Goal: Information Seeking & Learning: Learn about a topic

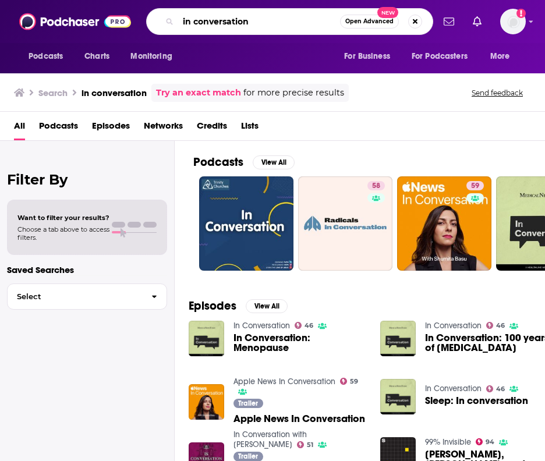
click at [288, 24] on input "in conversation" at bounding box center [259, 21] width 162 height 19
type input "music"
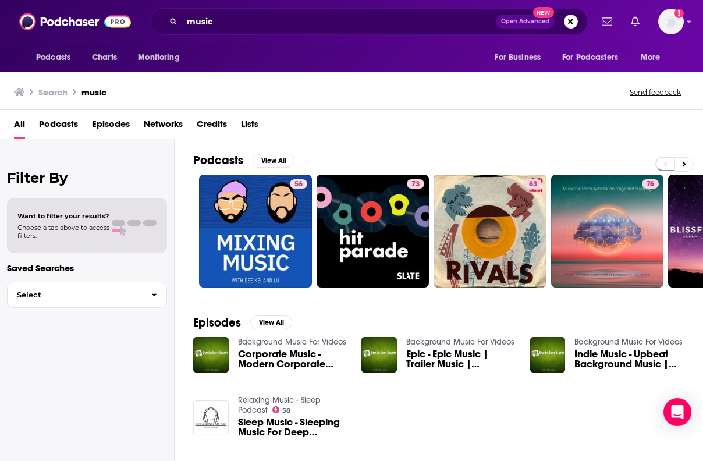
click at [70, 127] on span "Podcasts" at bounding box center [58, 127] width 39 height 24
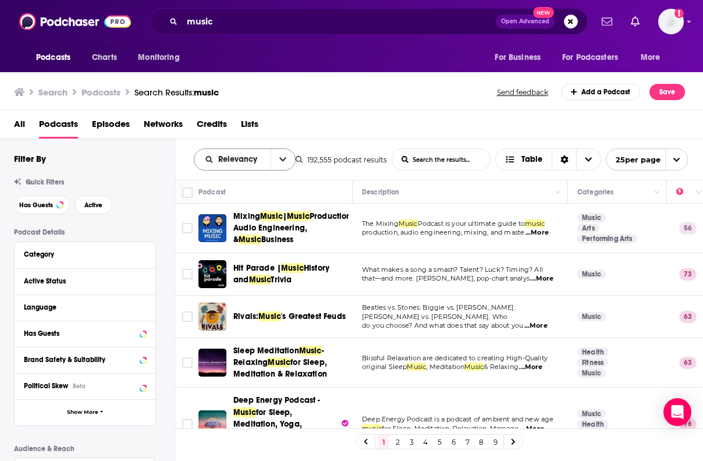
click at [289, 160] on button "open menu" at bounding box center [283, 159] width 24 height 21
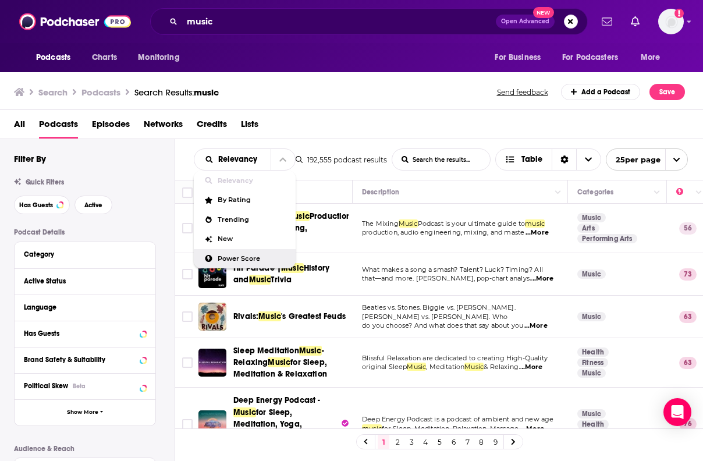
click at [258, 258] on span "Power Score" at bounding box center [252, 259] width 69 height 6
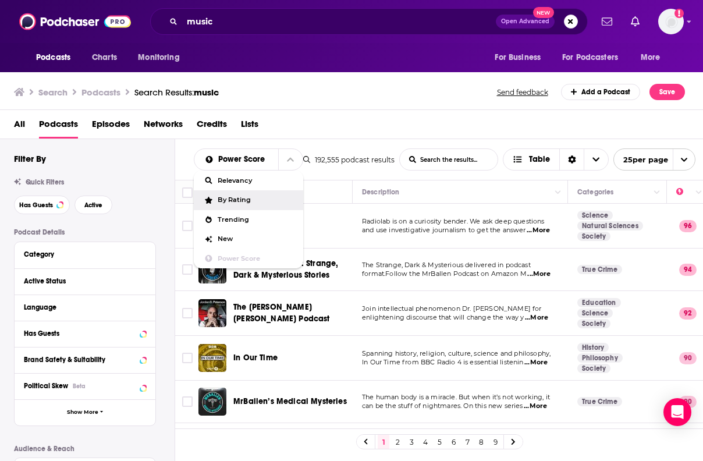
click at [417, 134] on div "All Podcasts Episodes Networks Credits Lists" at bounding box center [354, 127] width 681 height 24
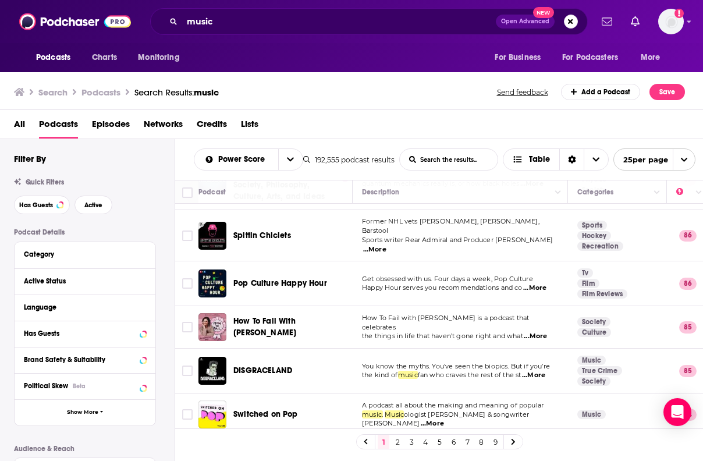
scroll to position [503, 0]
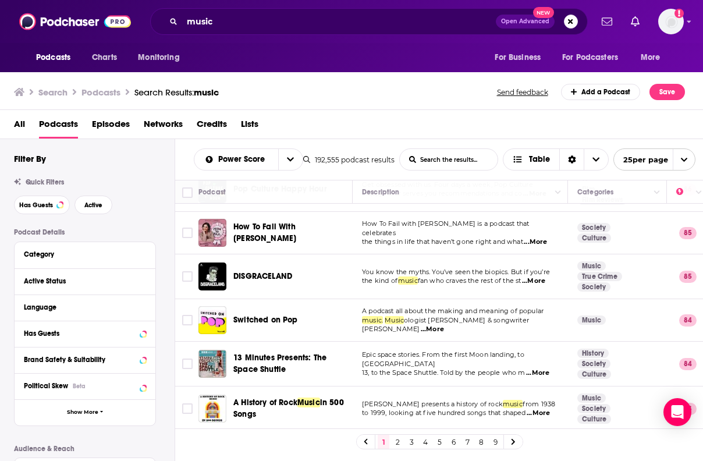
click at [444, 325] on span "...More" at bounding box center [432, 329] width 23 height 9
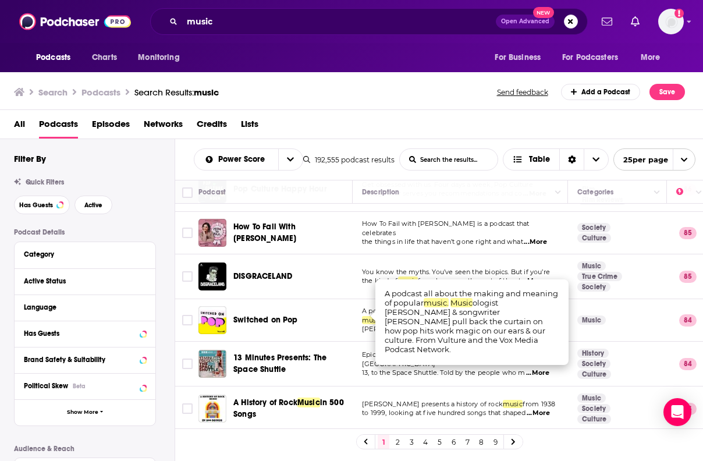
click at [356, 323] on td "A podcast all about the making and meaning of popular music. Music ologist [PER…" at bounding box center [460, 320] width 215 height 42
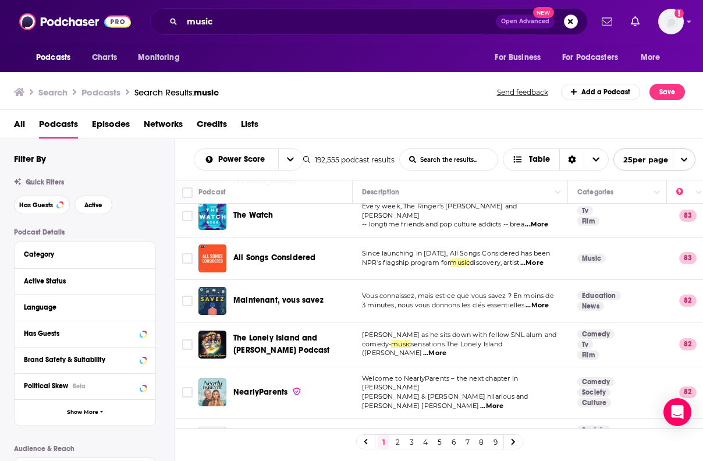
scroll to position [876, 0]
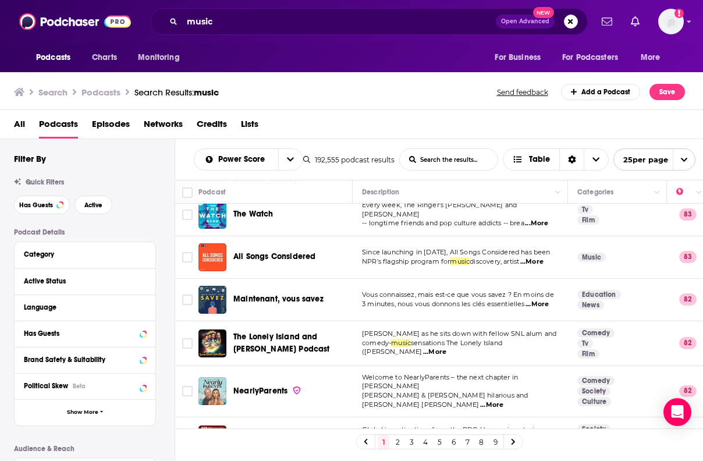
click at [544, 257] on span "...More" at bounding box center [531, 261] width 23 height 9
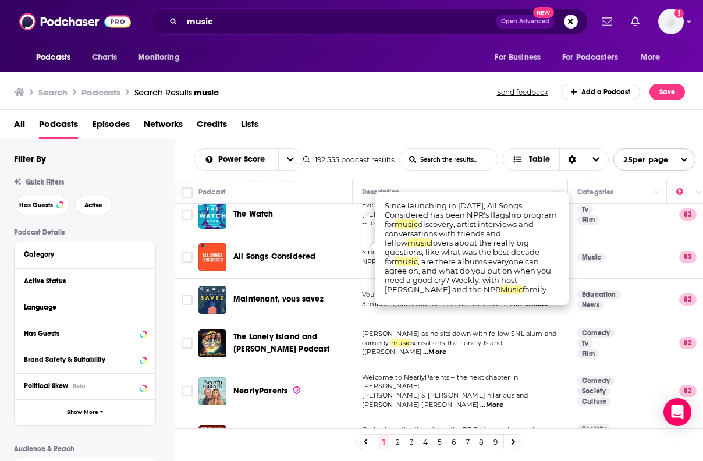
click at [303, 279] on div "Podcasts Charts Monitoring music Open Advanced New For Business For Podcasters …" at bounding box center [351, 230] width 703 height 461
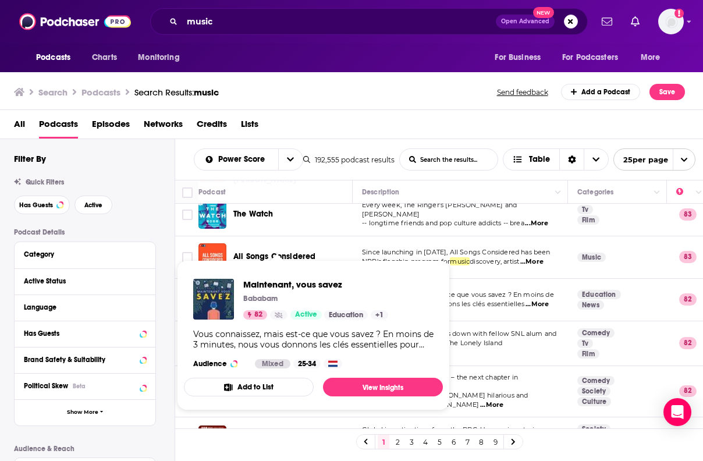
click at [326, 260] on span "Maintenant, vous savez Bababam 82 Active Education + 1 Vous connaissez, mais es…" at bounding box center [313, 335] width 259 height 150
click at [362, 236] on td "Since launching in [DATE], All Songs Considered has been NPR's flagship program…" at bounding box center [460, 257] width 215 height 42
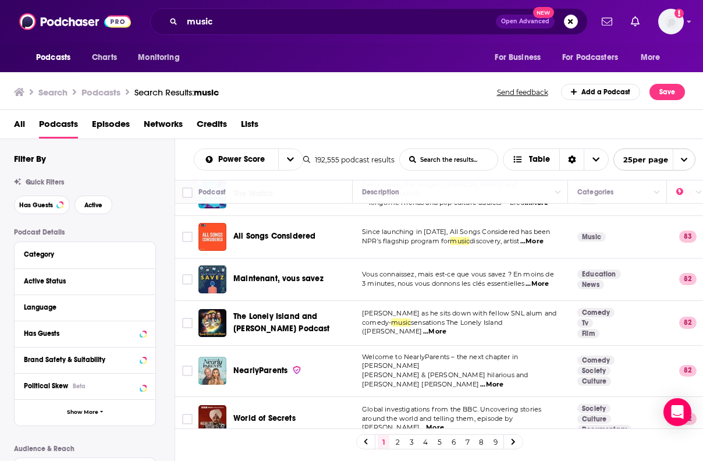
scroll to position [897, 0]
click at [544, 325] on td "[PERSON_NAME] as he sits down with fellow SNL alum and comedy- music sensations…" at bounding box center [460, 322] width 215 height 45
click at [396, 444] on link "2" at bounding box center [398, 442] width 12 height 14
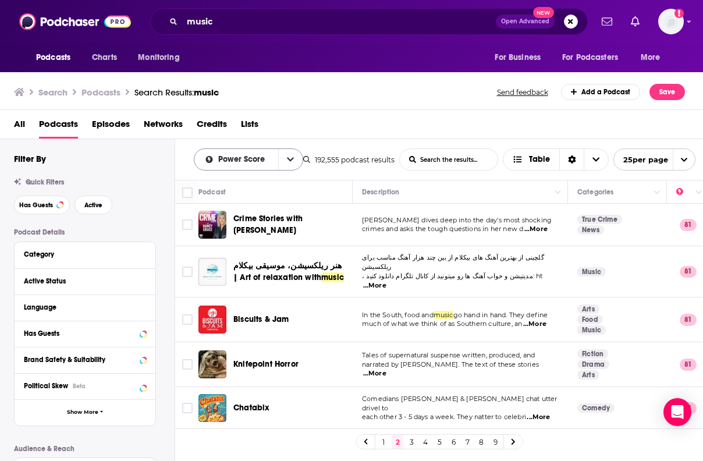
click at [284, 164] on button "open menu" at bounding box center [290, 159] width 24 height 21
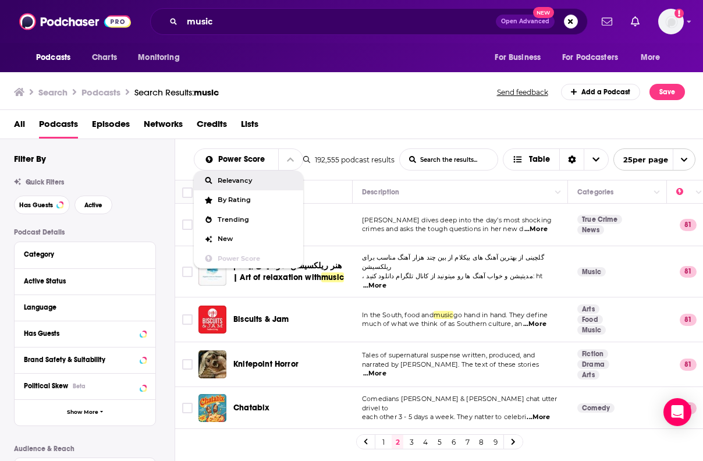
click at [245, 178] on span "Relevancy" at bounding box center [256, 181] width 76 height 6
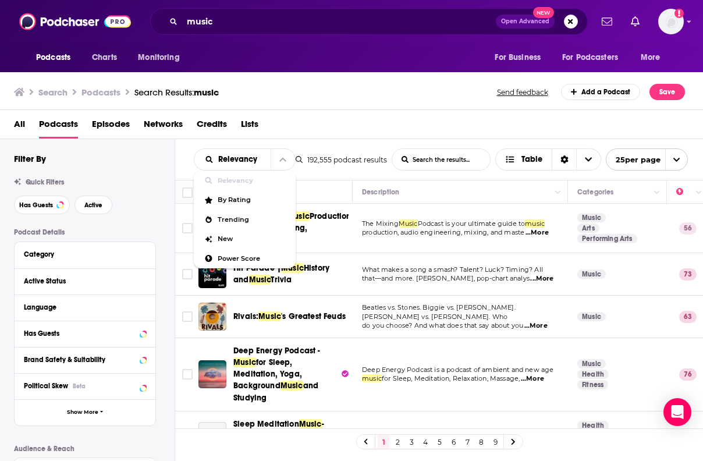
click at [509, 273] on p "What makes a song a smash? Talent? Luck? Timing? All" at bounding box center [460, 269] width 196 height 9
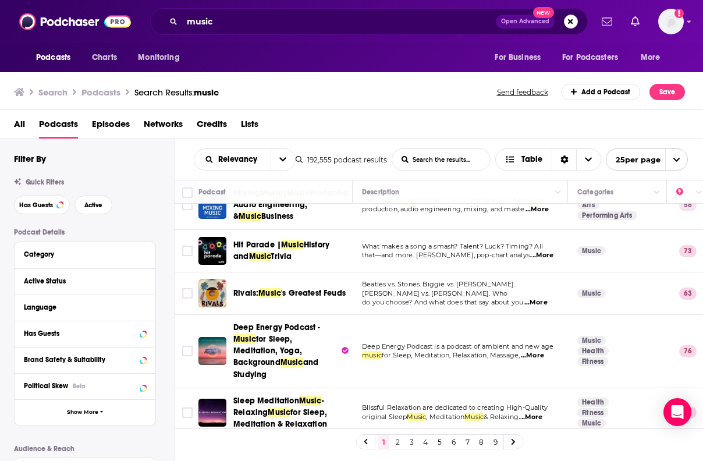
scroll to position [47, 0]
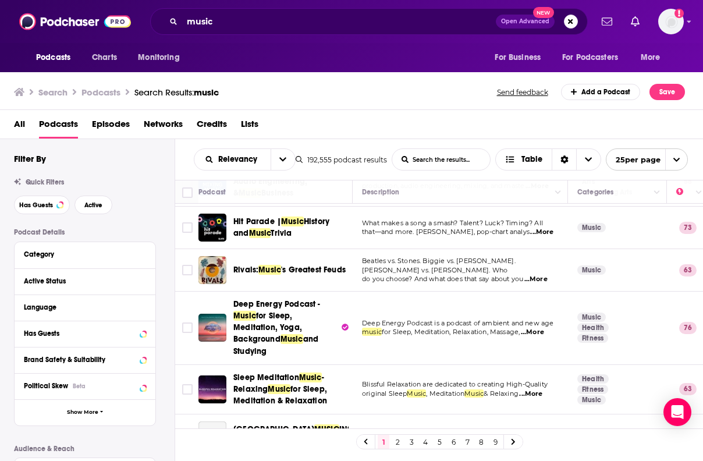
click at [531, 275] on span "...More" at bounding box center [536, 279] width 23 height 9
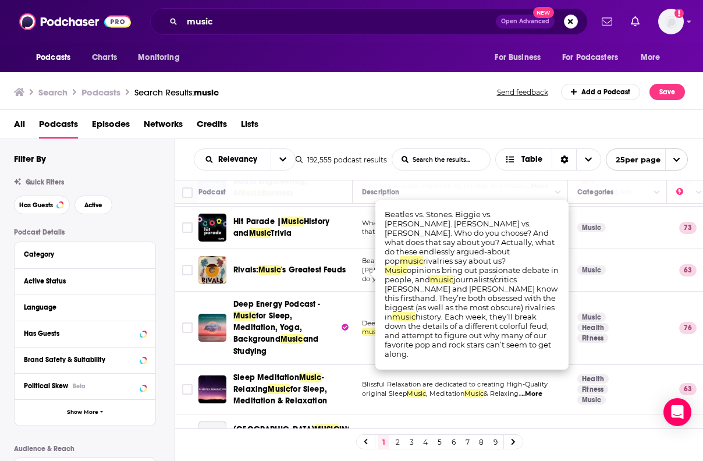
click at [345, 292] on td "Deep Energy Podcast - Music for Sleep, Meditation, Yoga, Background Music and S…" at bounding box center [276, 328] width 154 height 73
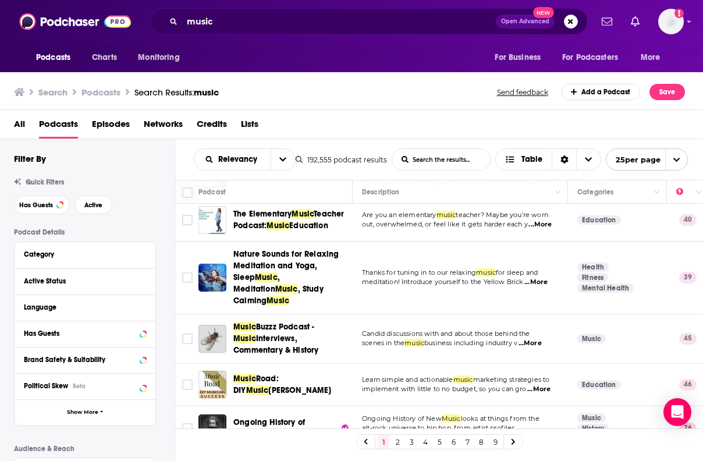
scroll to position [948, 0]
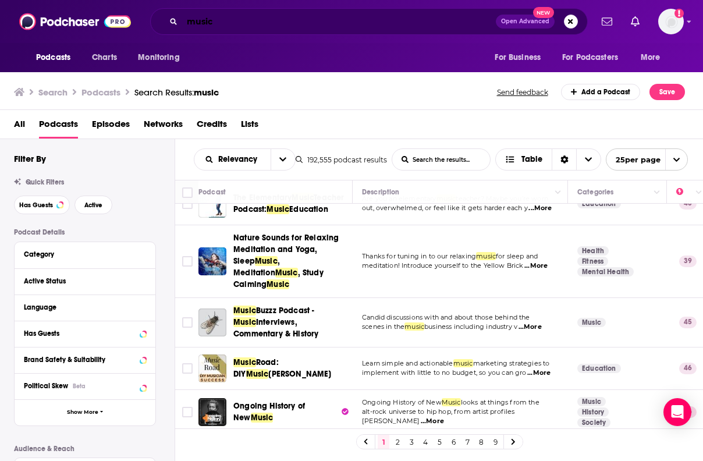
click at [203, 23] on input "music" at bounding box center [339, 21] width 314 height 19
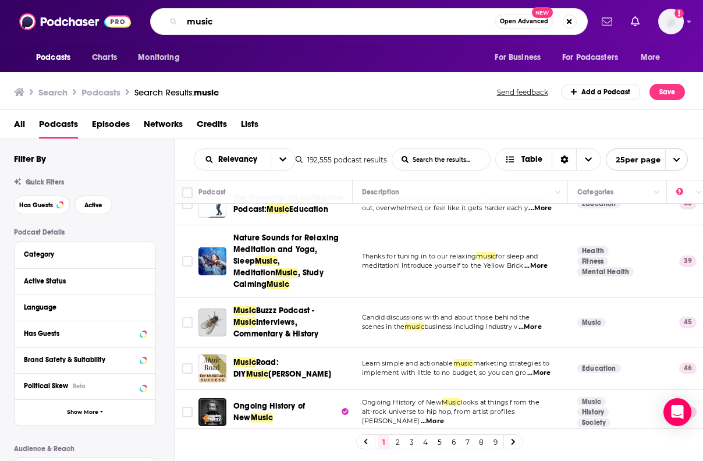
click at [203, 23] on input "music" at bounding box center [338, 21] width 313 height 19
type input "rapper"
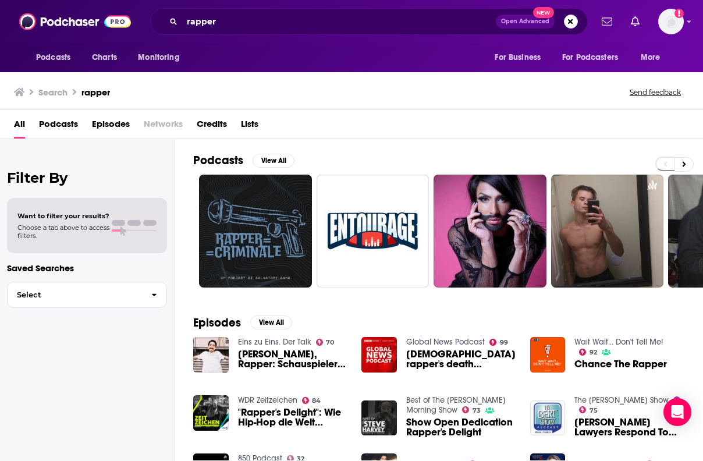
click at [65, 128] on span "Podcasts" at bounding box center [58, 127] width 39 height 24
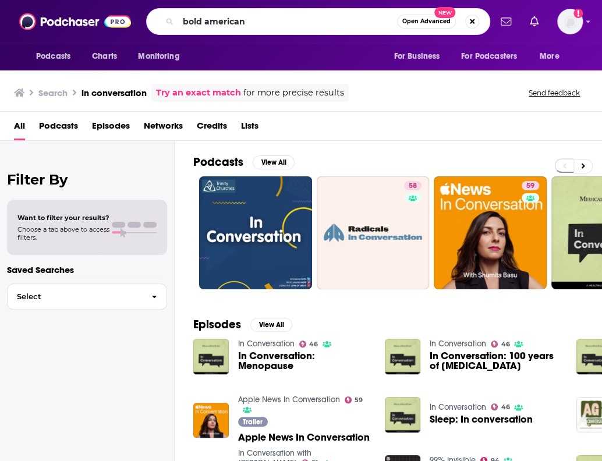
type input "bold american"
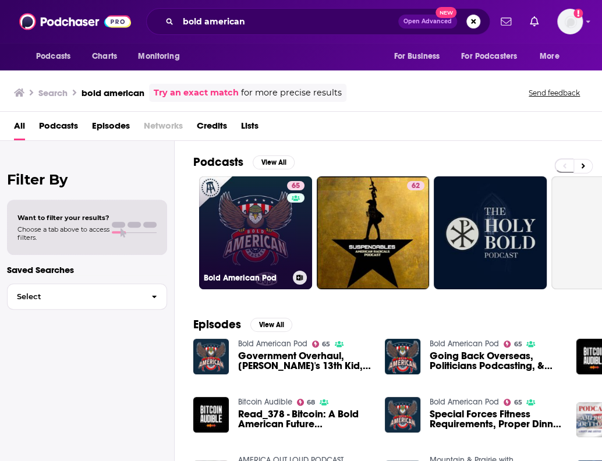
click at [285, 250] on link "65 Bold American Pod" at bounding box center [255, 232] width 113 height 113
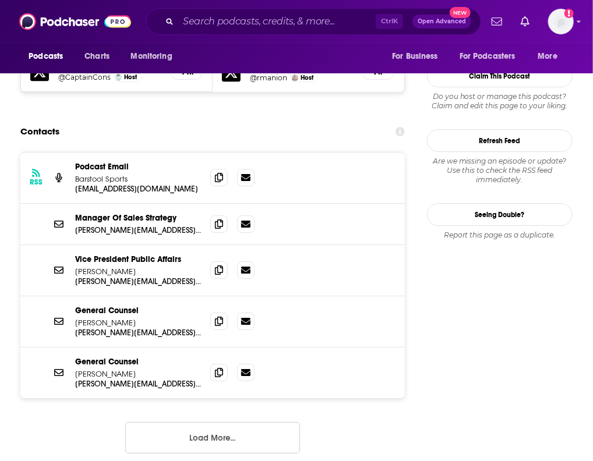
scroll to position [1200, 0]
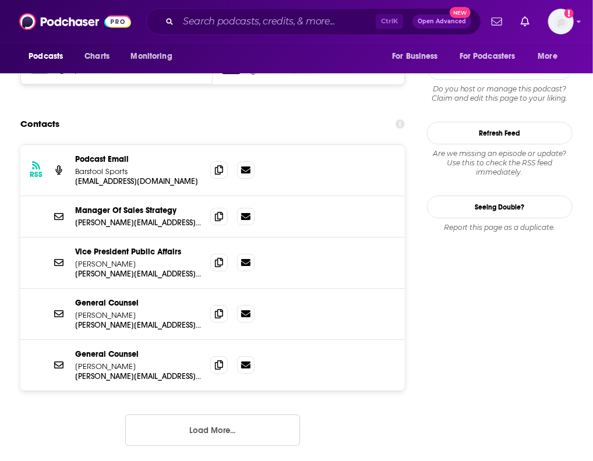
click at [217, 415] on button "Load More..." at bounding box center [212, 430] width 175 height 31
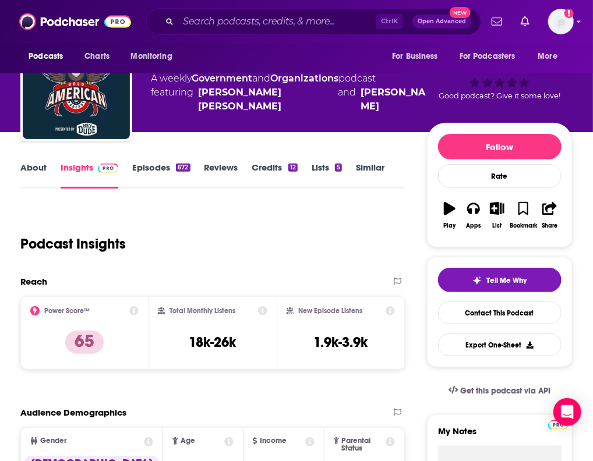
scroll to position [0, 0]
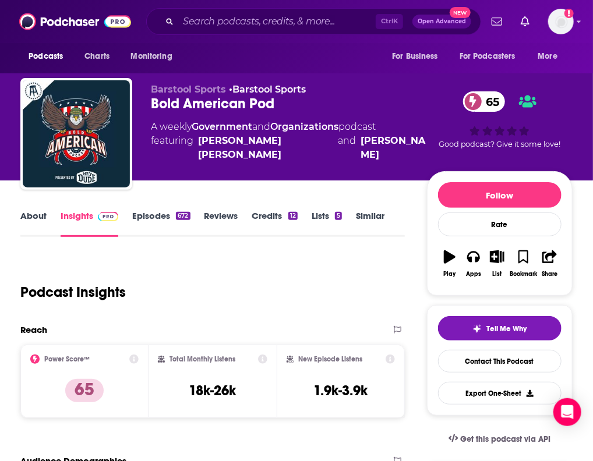
click at [339, 309] on div "Podcast Insights" at bounding box center [207, 285] width 375 height 59
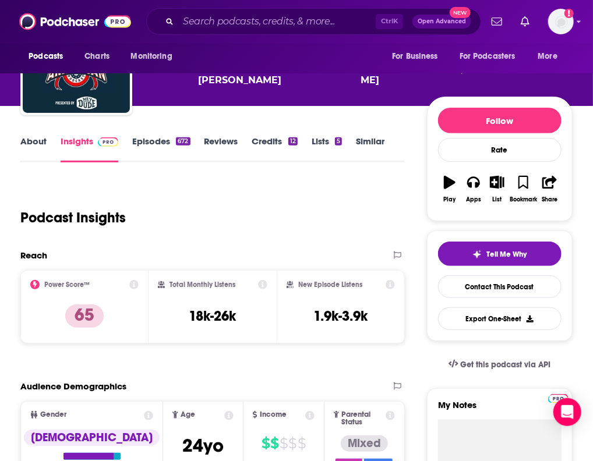
scroll to position [74, 0]
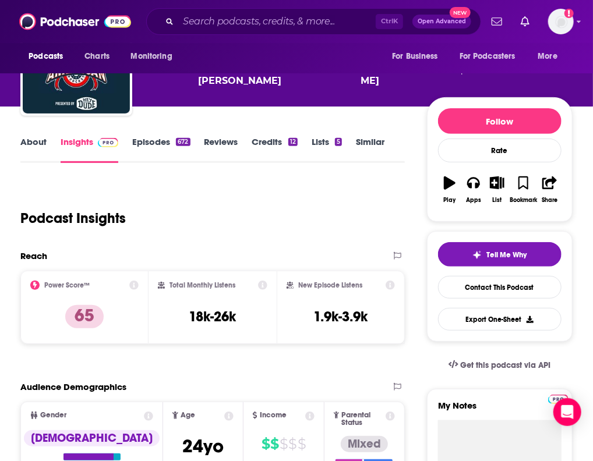
click at [296, 154] on link "Credits 12" at bounding box center [274, 149] width 45 height 27
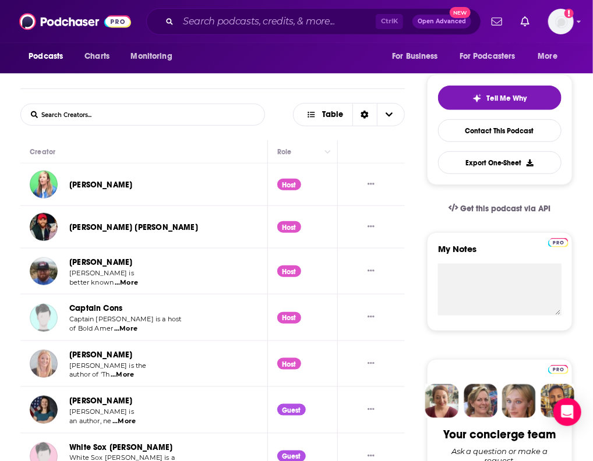
scroll to position [233, 0]
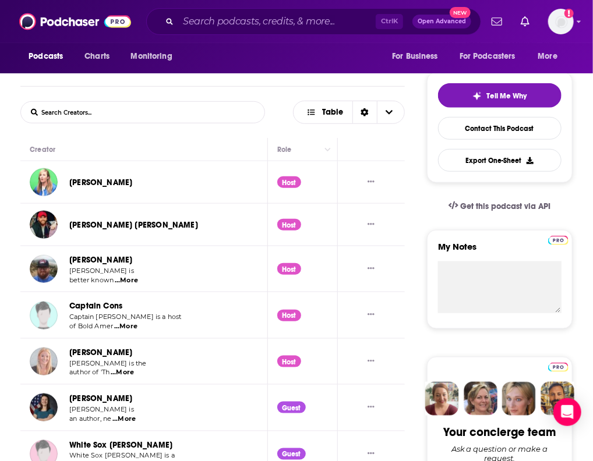
click at [103, 187] on link "Kate Mannion" at bounding box center [100, 183] width 63 height 10
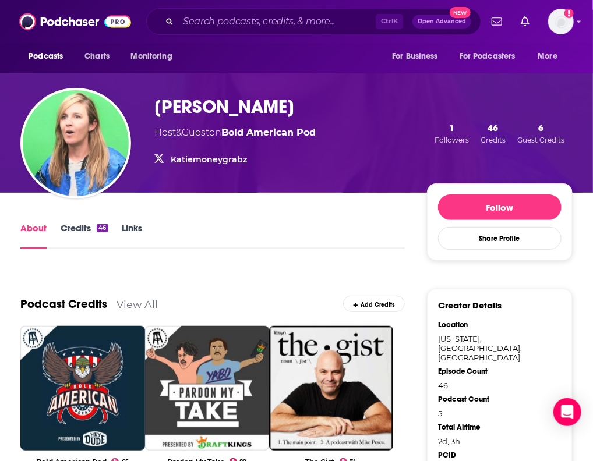
scroll to position [23, 0]
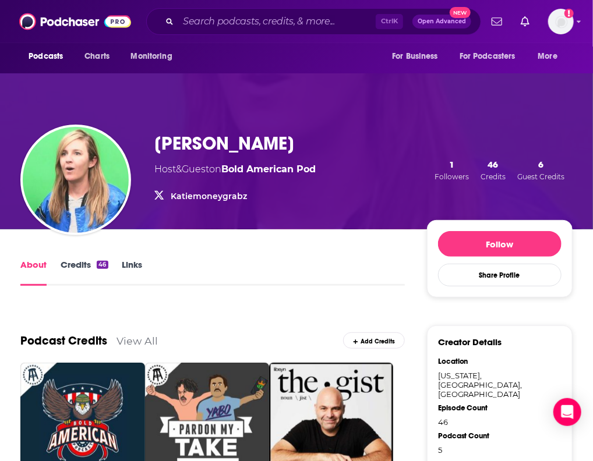
click at [72, 277] on link "Credits 46" at bounding box center [84, 272] width 47 height 27
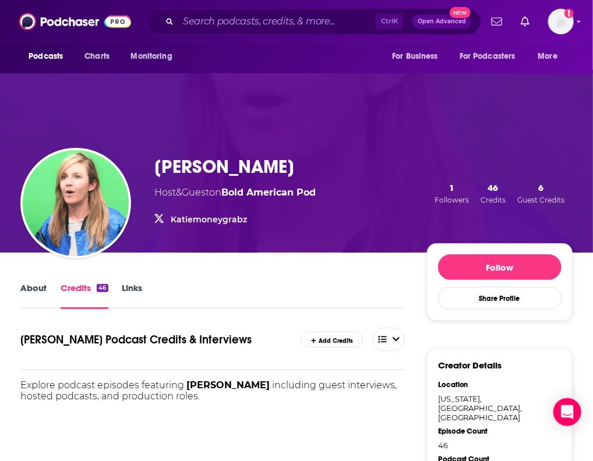
click at [137, 287] on link "Links" at bounding box center [132, 295] width 20 height 27
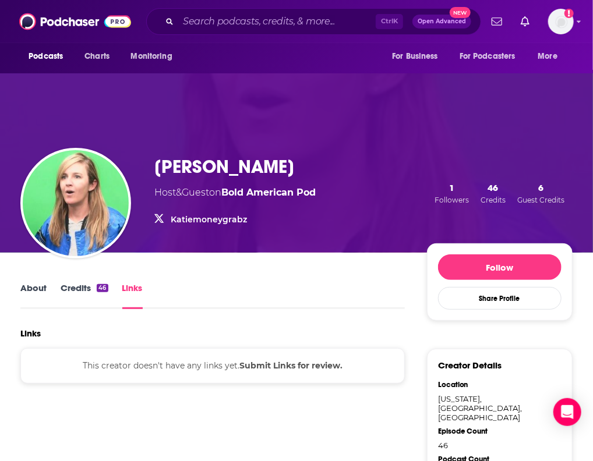
click at [36, 293] on link "About" at bounding box center [33, 295] width 26 height 27
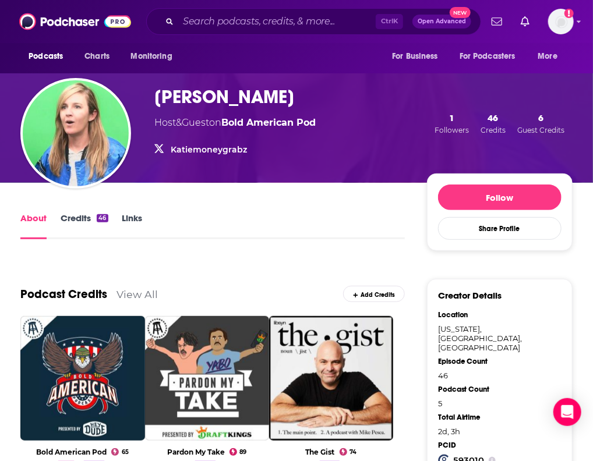
scroll to position [186, 0]
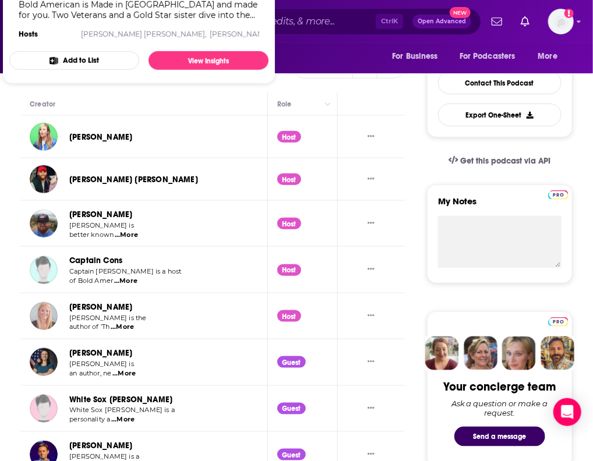
scroll to position [279, 0]
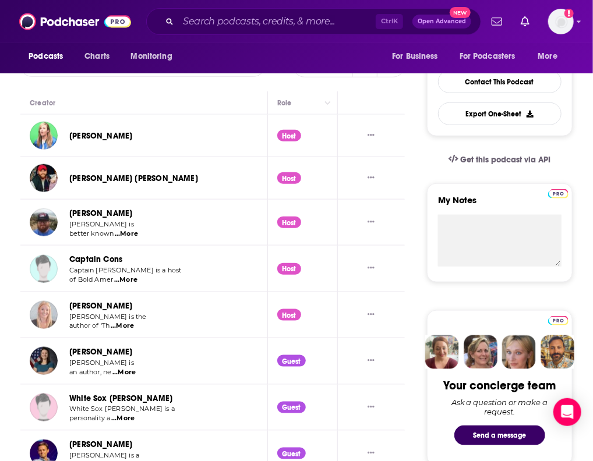
click at [133, 285] on span "...More" at bounding box center [125, 279] width 23 height 9
click at [128, 239] on span "...More" at bounding box center [126, 233] width 23 height 9
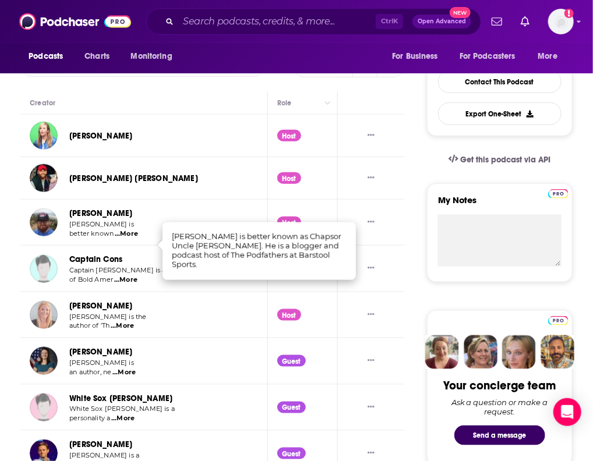
click at [88, 218] on link "Matthew Cothron" at bounding box center [100, 213] width 63 height 10
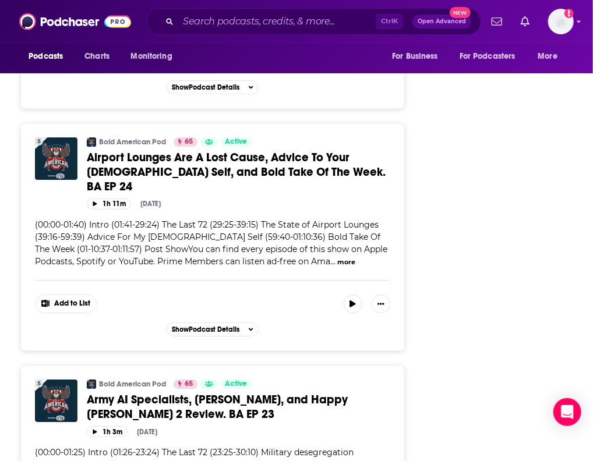
scroll to position [1246, 0]
